Goal: Task Accomplishment & Management: Use online tool/utility

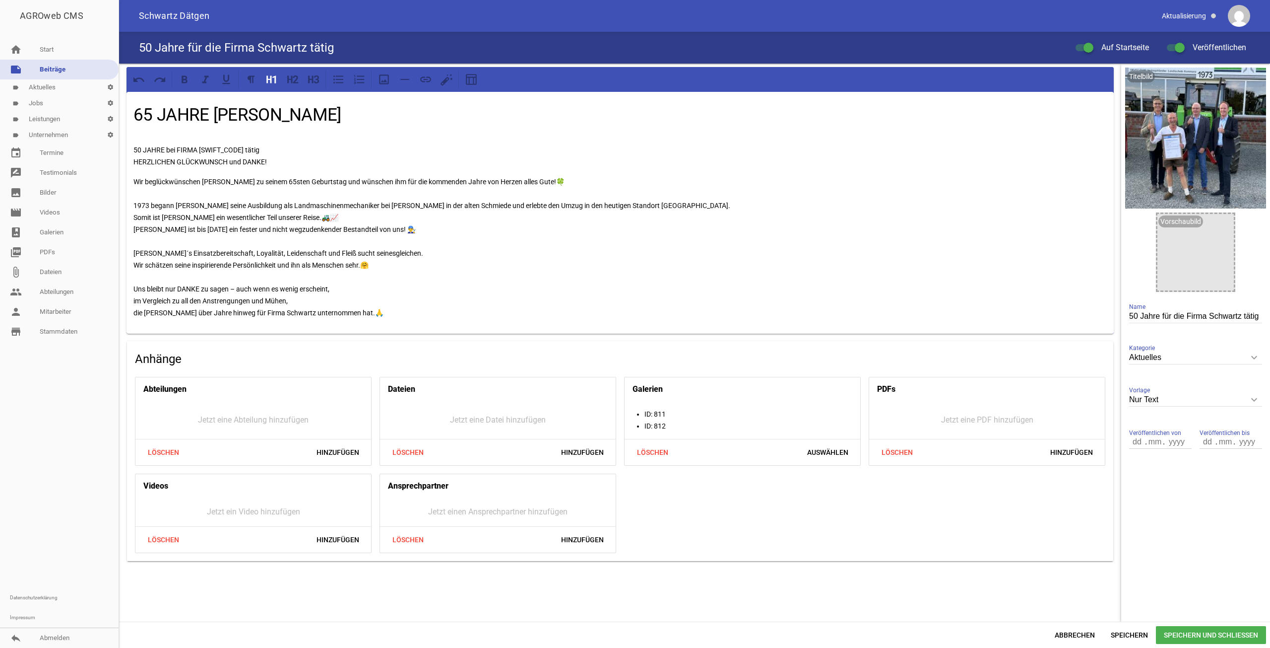
click at [55, 131] on link "label Unternehmen settings" at bounding box center [59, 135] width 119 height 16
click at [55, 133] on link "label Unternehmen settings" at bounding box center [59, 135] width 119 height 16
click at [1091, 632] on span "Abbrechen" at bounding box center [1075, 635] width 56 height 18
click at [78, 141] on link "label Unternehmen settings" at bounding box center [59, 135] width 119 height 16
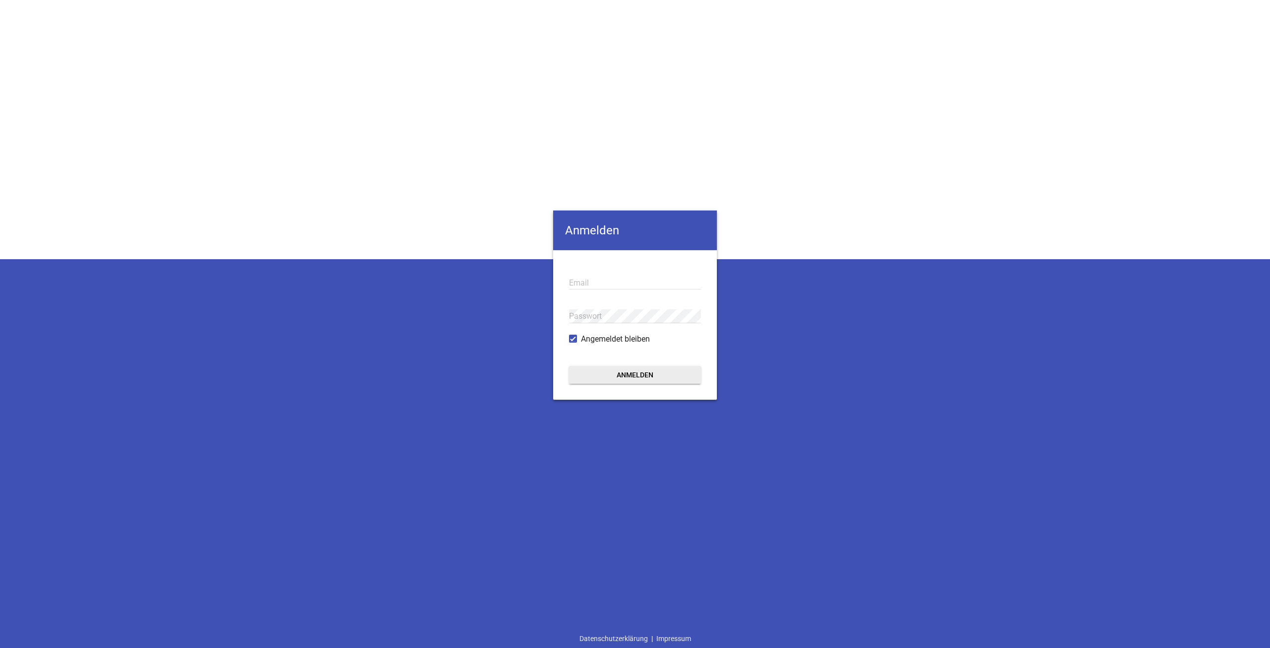
type input "[EMAIL_ADDRESS][DOMAIN_NAME]"
click at [641, 377] on button "Anmelden" at bounding box center [635, 375] width 132 height 18
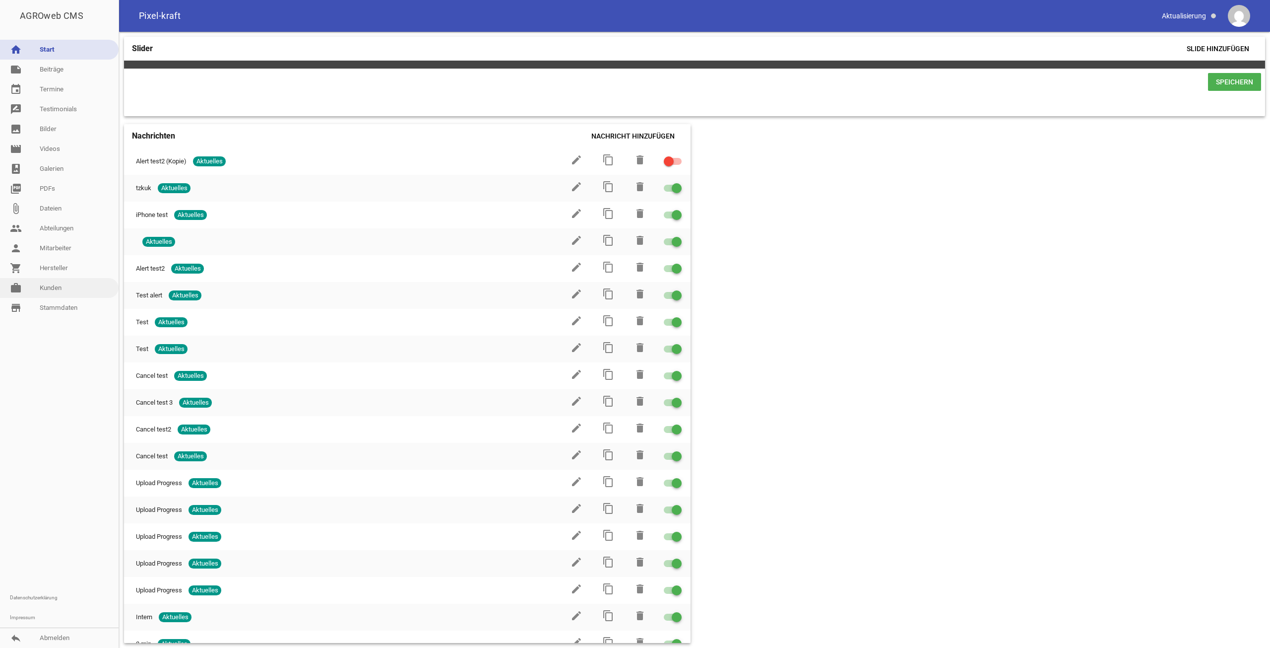
click at [46, 285] on link "work [PERSON_NAME]" at bounding box center [59, 288] width 119 height 20
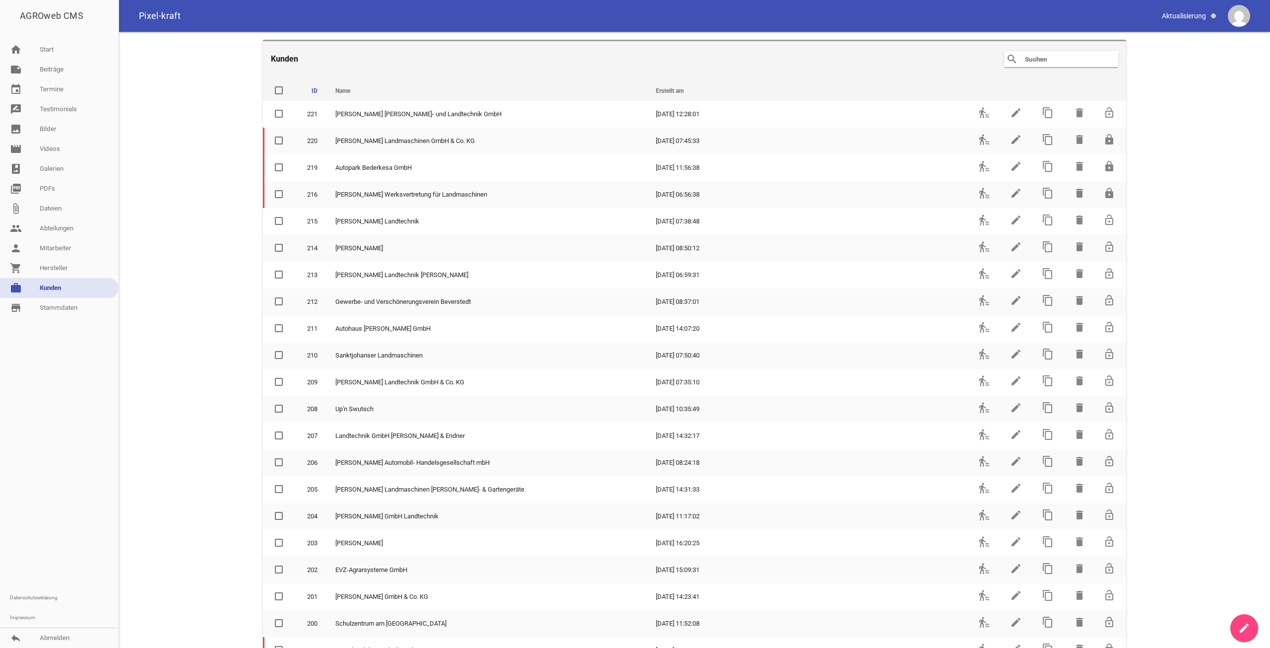
click at [1031, 60] on input "text" at bounding box center [1063, 59] width 79 height 12
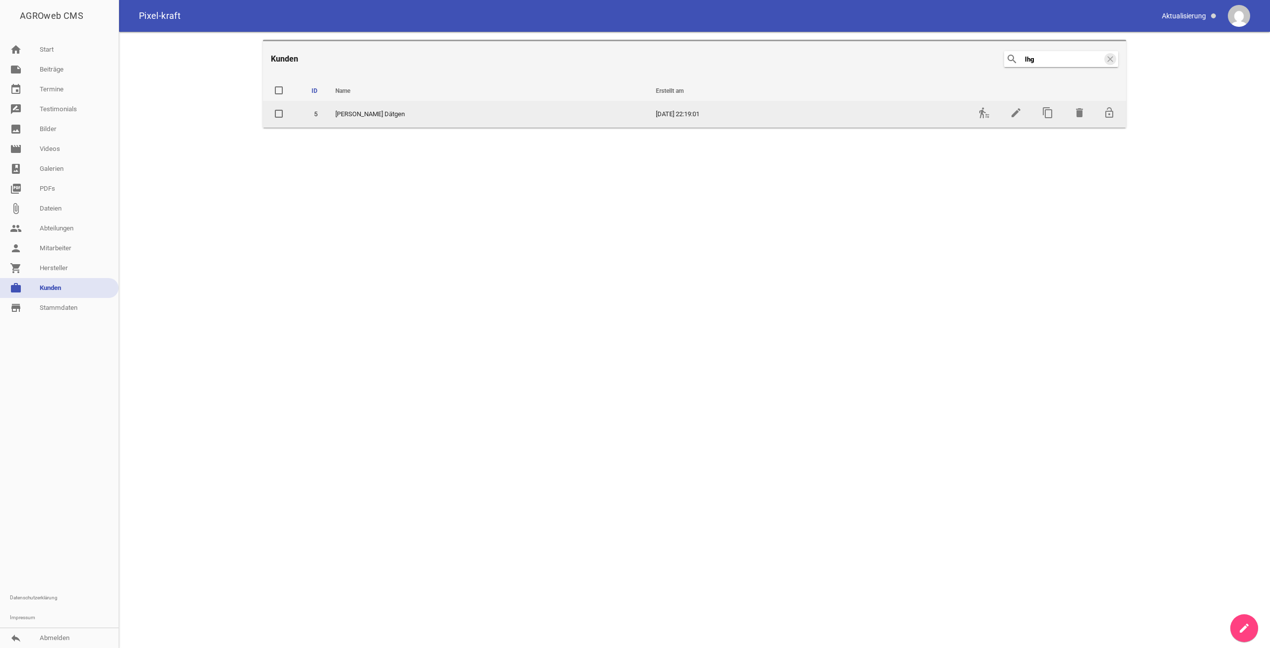
type input "lhg"
click at [985, 120] on td "transfer_within_a_station" at bounding box center [984, 114] width 32 height 27
click at [985, 119] on td "transfer_within_a_station" at bounding box center [984, 114] width 32 height 27
click at [986, 113] on icon "transfer_within_a_station" at bounding box center [984, 113] width 12 height 12
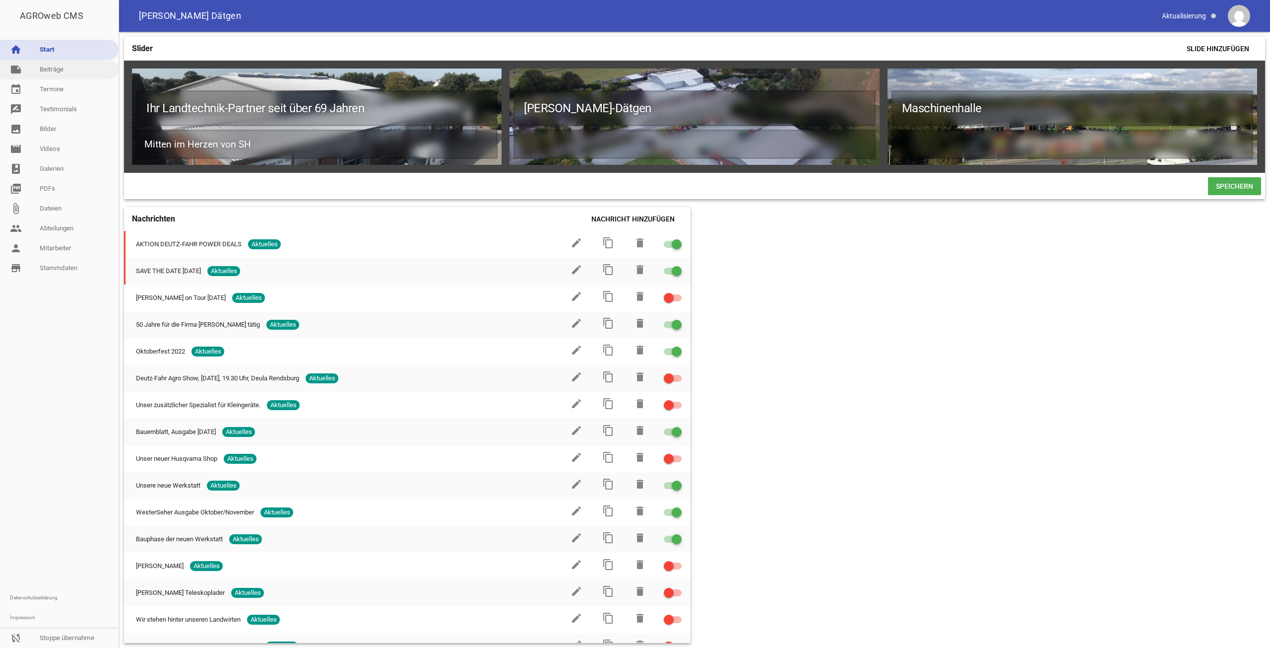
click at [78, 70] on link "note Beiträge" at bounding box center [59, 70] width 119 height 20
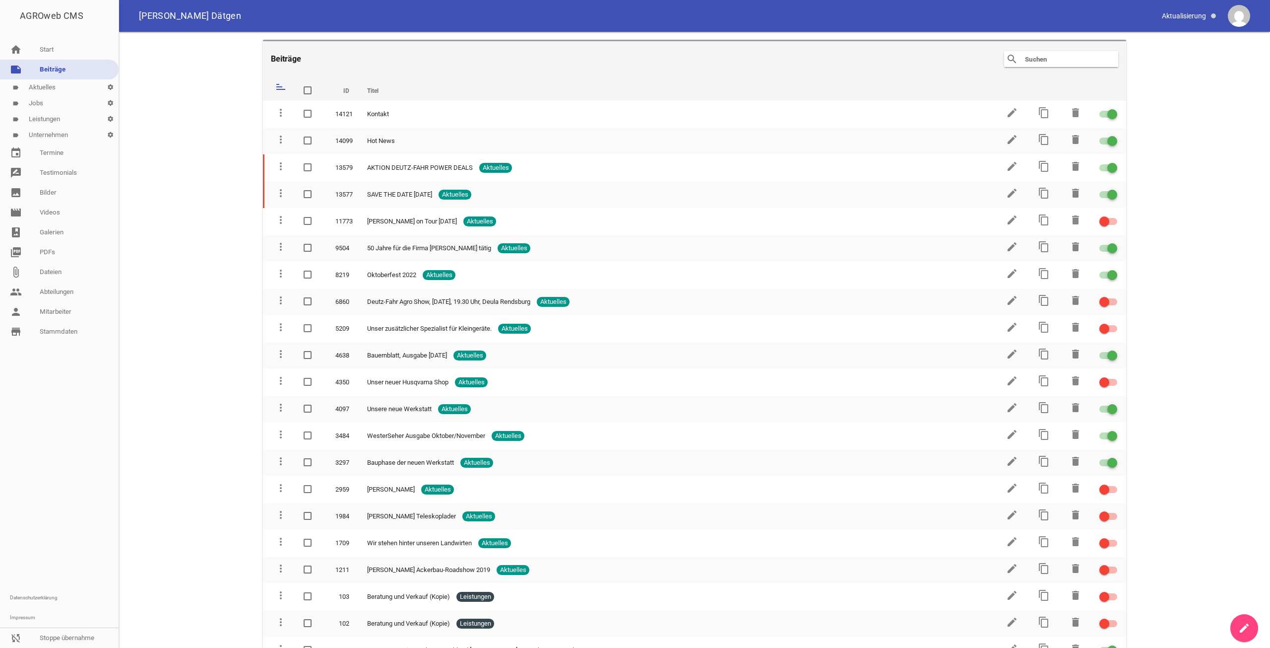
click at [65, 136] on link "label Unternehmen settings" at bounding box center [59, 135] width 119 height 16
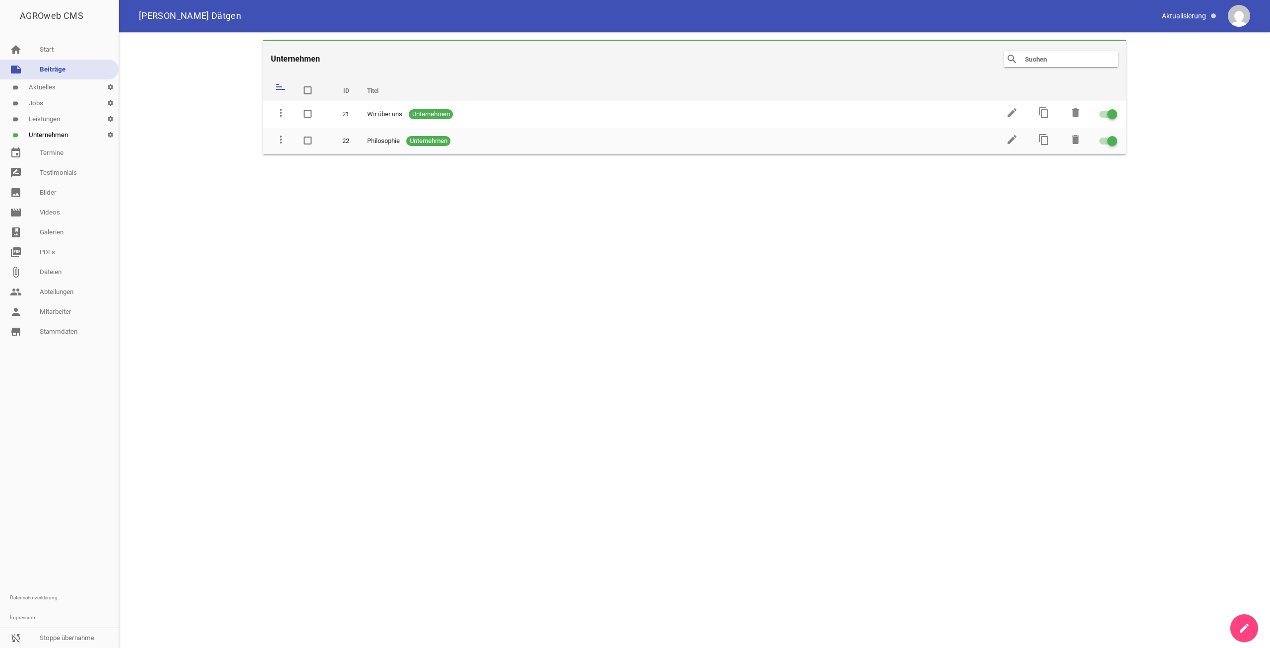
click at [58, 121] on link "label Leistungen settings" at bounding box center [59, 119] width 119 height 16
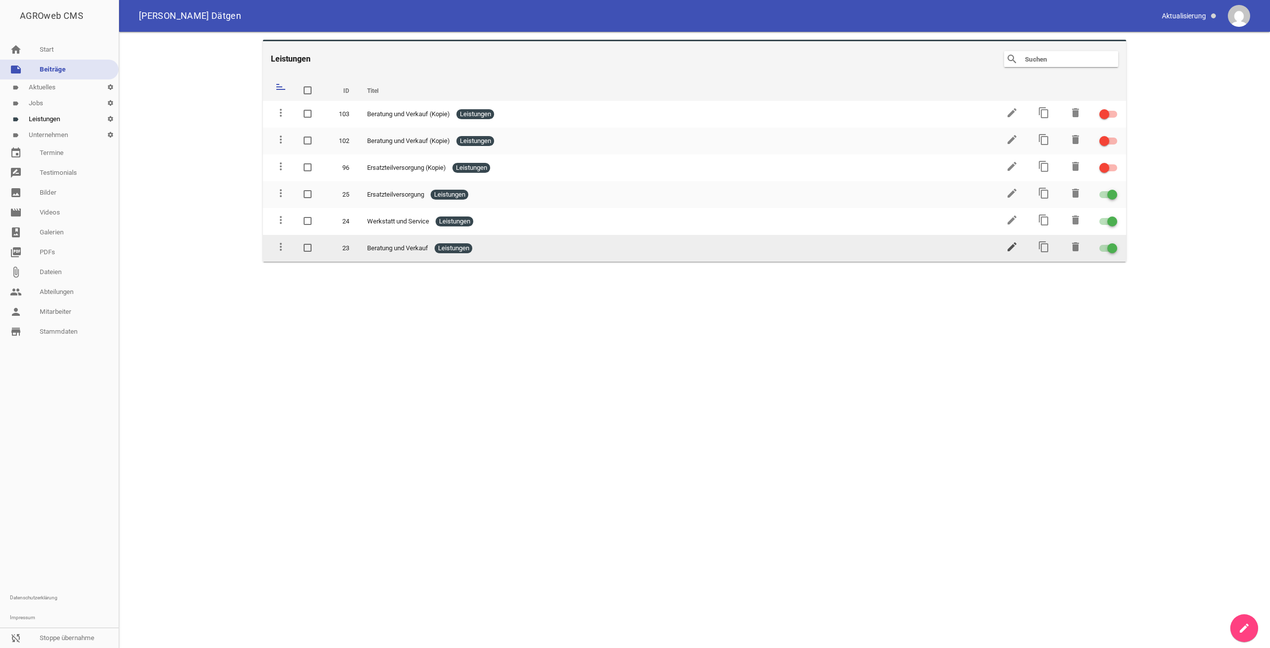
click at [1012, 245] on icon "edit" at bounding box center [1012, 247] width 12 height 12
